Goal: Information Seeking & Learning: Learn about a topic

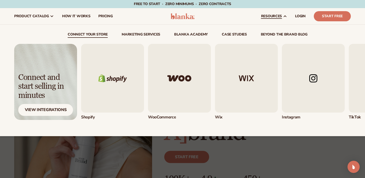
click at [283, 34] on link "beyond the brand blog" at bounding box center [284, 35] width 47 height 5
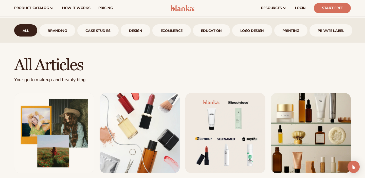
scroll to position [192, 0]
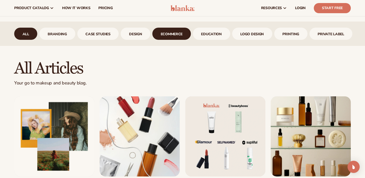
click at [173, 35] on link "ecommerce" at bounding box center [171, 34] width 39 height 12
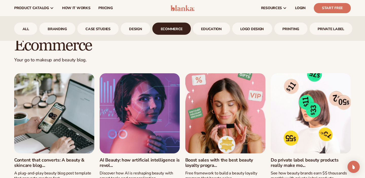
scroll to position [209, 0]
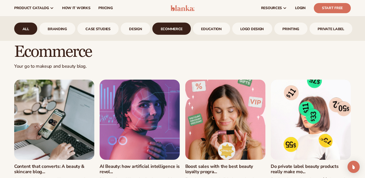
click at [25, 29] on link "All" at bounding box center [25, 29] width 23 height 12
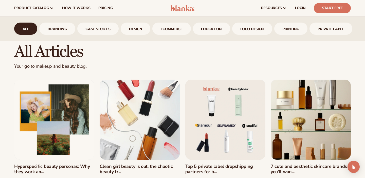
click at [72, 164] on link "Hyperspecific beauty personas: Why they work an..." at bounding box center [54, 169] width 80 height 11
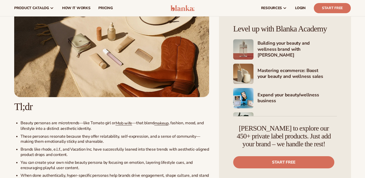
scroll to position [280, 0]
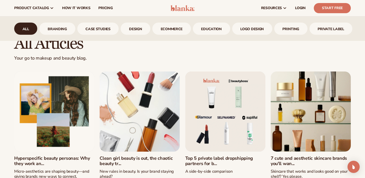
scroll to position [211, 0]
